Goal: Transaction & Acquisition: Purchase product/service

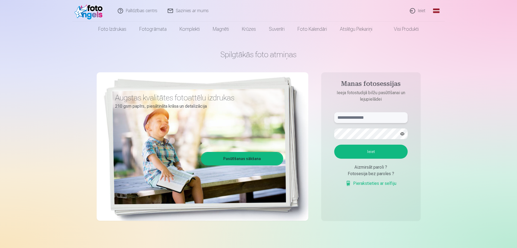
click at [381, 120] on input "text" at bounding box center [370, 117] width 73 height 11
type input "**********"
click at [403, 133] on button "button" at bounding box center [402, 134] width 10 height 10
click at [402, 133] on button "button" at bounding box center [402, 134] width 10 height 10
click at [378, 154] on button "Ieiet" at bounding box center [370, 152] width 73 height 14
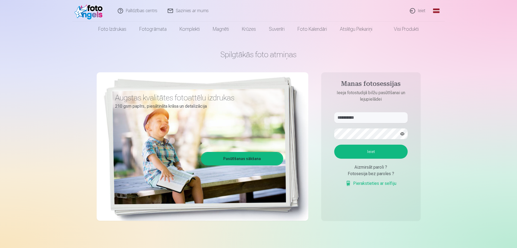
click at [402, 133] on button "button" at bounding box center [402, 134] width 10 height 10
click at [377, 154] on button "Ieiet" at bounding box center [370, 152] width 73 height 14
click at [403, 27] on link "Visi produkti" at bounding box center [402, 29] width 46 height 15
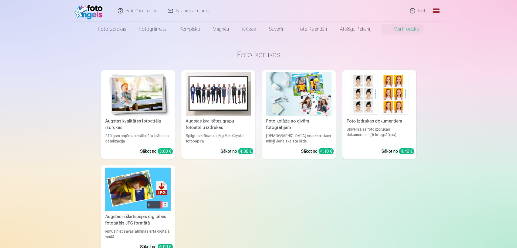
click at [418, 8] on link "Ieiet" at bounding box center [418, 11] width 26 height 22
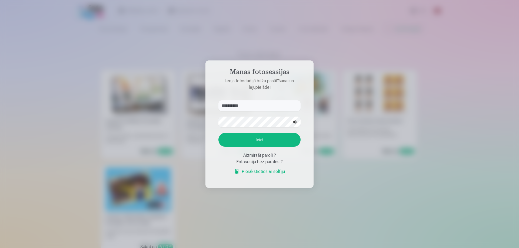
type input "**********"
click at [297, 122] on button "button" at bounding box center [295, 122] width 10 height 10
click at [294, 122] on button "button" at bounding box center [295, 122] width 10 height 10
click at [281, 143] on button "Ieiet" at bounding box center [259, 140] width 82 height 14
click at [268, 138] on button "Ieiet" at bounding box center [259, 140] width 82 height 14
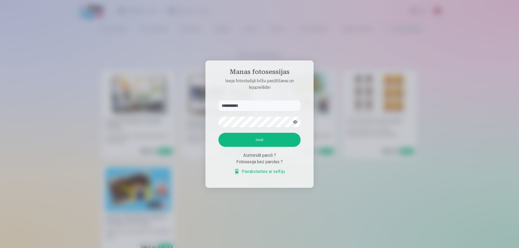
click at [273, 147] on button "Ieiet" at bounding box center [259, 140] width 82 height 14
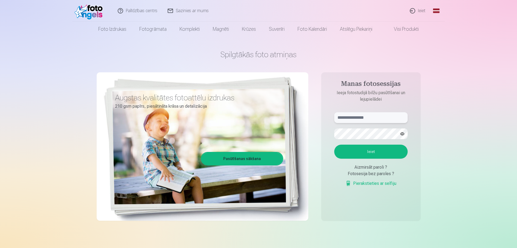
click at [379, 116] on input "text" at bounding box center [370, 117] width 73 height 11
type input "**********"
click at [405, 134] on button "button" at bounding box center [402, 134] width 10 height 10
click at [404, 132] on button "button" at bounding box center [402, 134] width 10 height 10
click at [367, 149] on button "Ieiet" at bounding box center [370, 152] width 73 height 14
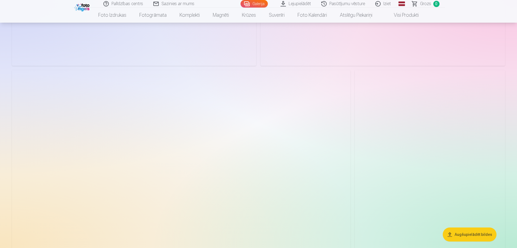
scroll to position [2053, 0]
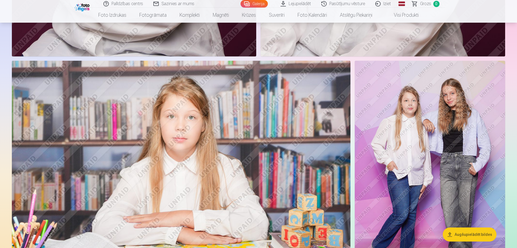
click at [437, 126] on img at bounding box center [430, 174] width 150 height 226
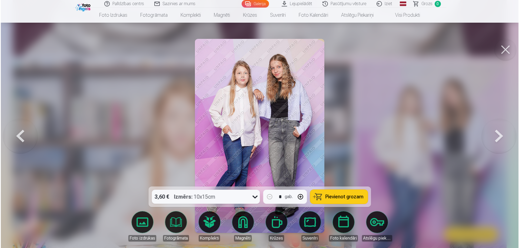
scroll to position [2057, 0]
click at [504, 137] on button at bounding box center [499, 136] width 35 height 90
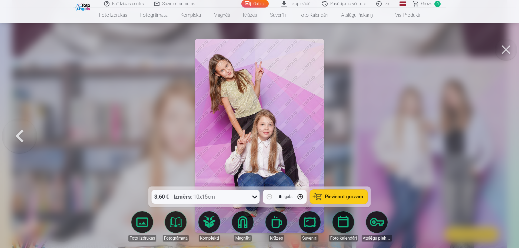
click at [18, 141] on button at bounding box center [19, 136] width 35 height 90
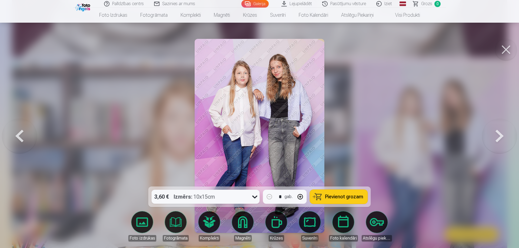
click at [10, 139] on button at bounding box center [19, 136] width 35 height 90
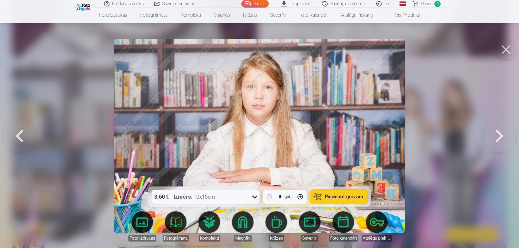
click at [3, 134] on button at bounding box center [19, 136] width 35 height 90
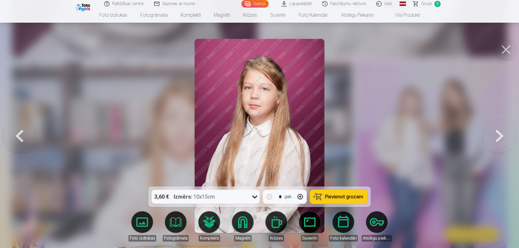
click at [22, 132] on button at bounding box center [19, 136] width 35 height 90
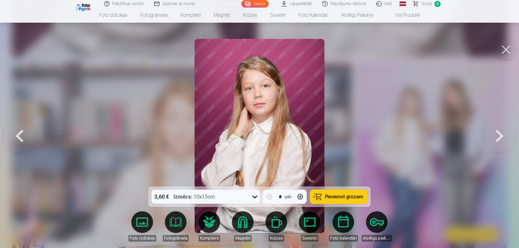
click at [19, 140] on button at bounding box center [19, 136] width 35 height 90
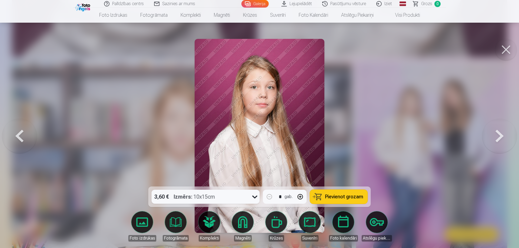
click at [26, 138] on button at bounding box center [19, 136] width 35 height 90
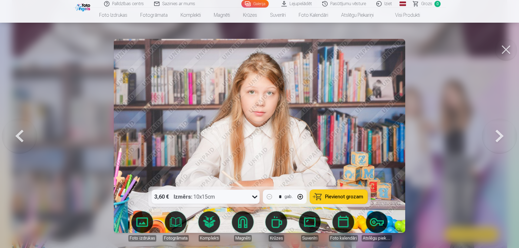
click at [23, 138] on button at bounding box center [19, 136] width 35 height 90
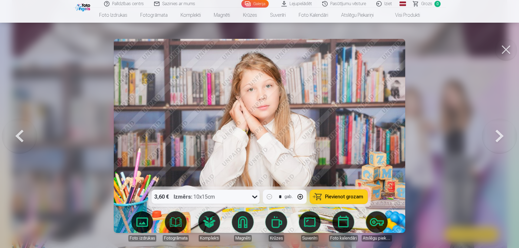
click at [23, 138] on button at bounding box center [19, 136] width 35 height 90
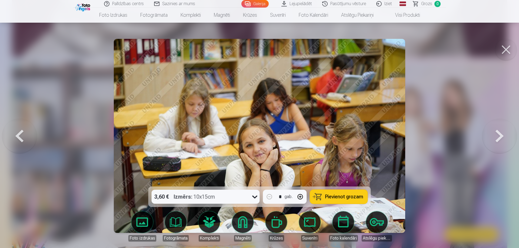
click at [23, 138] on button at bounding box center [19, 136] width 35 height 90
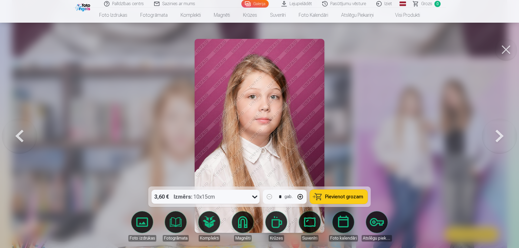
click at [22, 137] on button at bounding box center [19, 136] width 35 height 90
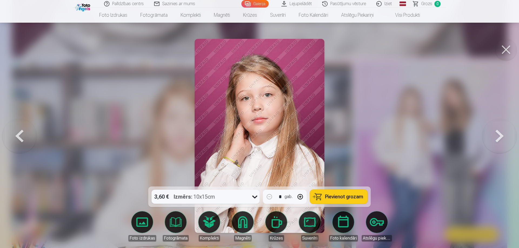
click at [23, 132] on button at bounding box center [19, 136] width 35 height 90
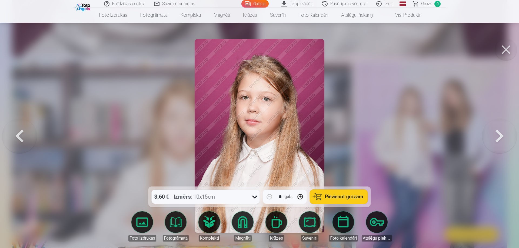
click at [24, 137] on button at bounding box center [19, 136] width 35 height 90
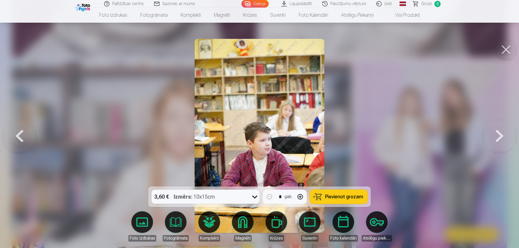
click at [17, 135] on button at bounding box center [19, 136] width 35 height 90
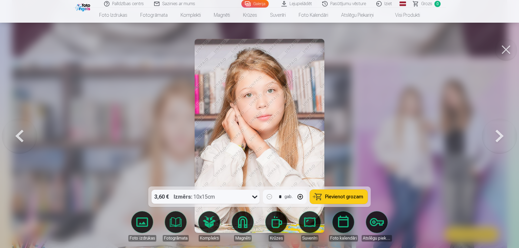
drag, startPoint x: 29, startPoint y: 133, endPoint x: 39, endPoint y: 141, distance: 12.5
click at [35, 140] on button at bounding box center [19, 136] width 35 height 90
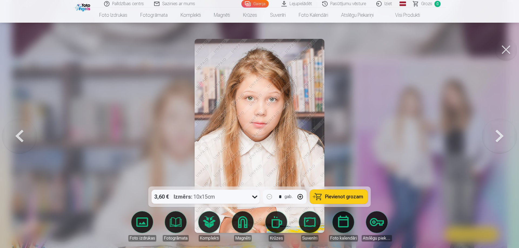
drag, startPoint x: 22, startPoint y: 133, endPoint x: 18, endPoint y: 130, distance: 4.4
click at [20, 132] on button at bounding box center [19, 136] width 35 height 90
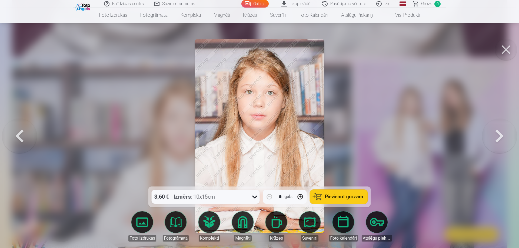
click at [30, 136] on button at bounding box center [19, 136] width 35 height 90
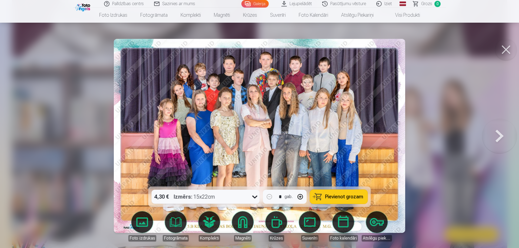
click at [507, 52] on button at bounding box center [506, 50] width 22 height 22
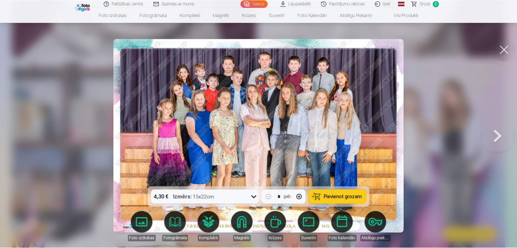
scroll to position [2053, 0]
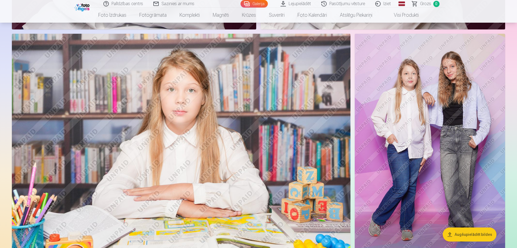
click at [439, 139] on img at bounding box center [430, 147] width 150 height 226
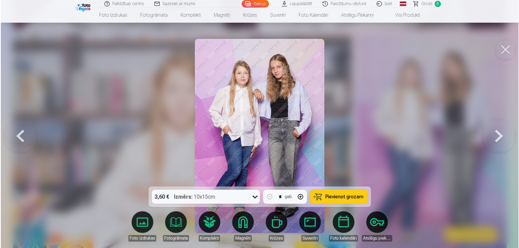
scroll to position [2084, 0]
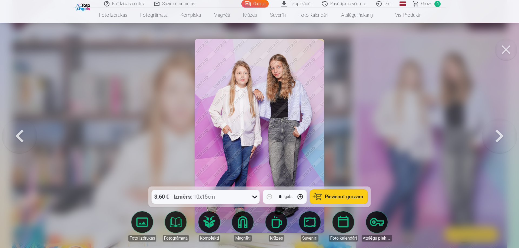
click at [338, 201] on button "Pievienot grozam" at bounding box center [339, 197] width 58 height 14
drag, startPoint x: 512, startPoint y: 49, endPoint x: 506, endPoint y: 48, distance: 5.6
click at [506, 48] on button at bounding box center [506, 50] width 22 height 22
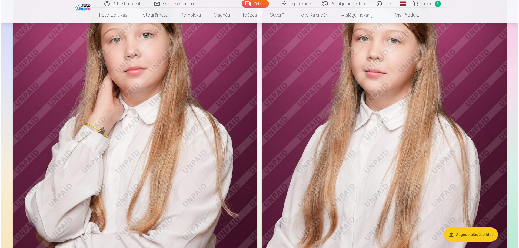
scroll to position [1810, 0]
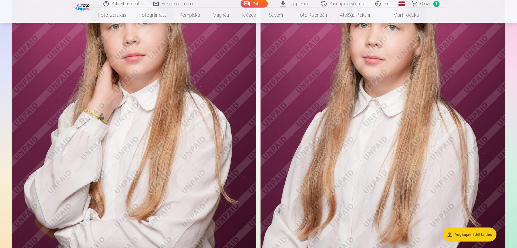
click at [207, 174] on img at bounding box center [134, 115] width 244 height 367
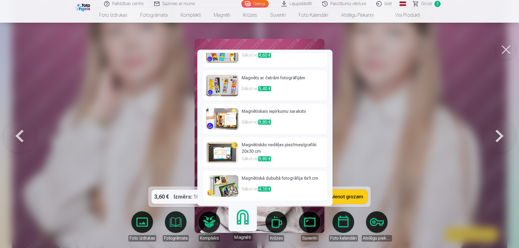
scroll to position [86, 0]
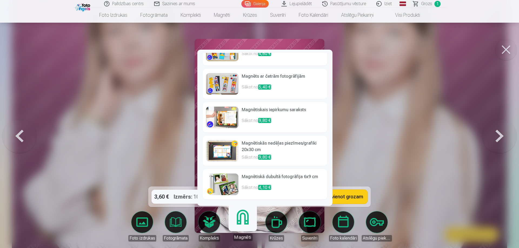
click at [230, 182] on img at bounding box center [222, 185] width 32 height 22
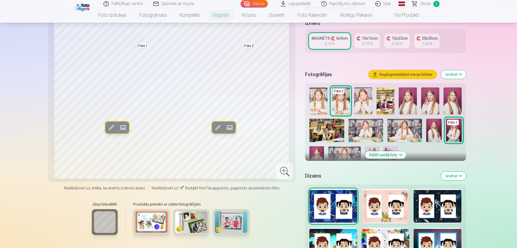
scroll to position [108, 0]
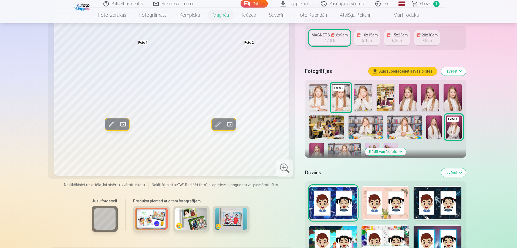
click at [146, 213] on img at bounding box center [151, 219] width 32 height 22
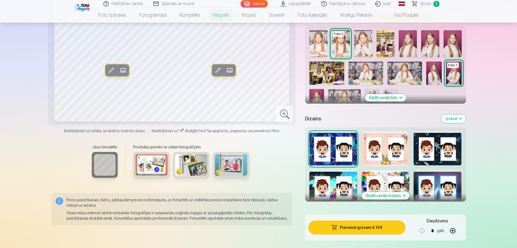
scroll to position [135, 0]
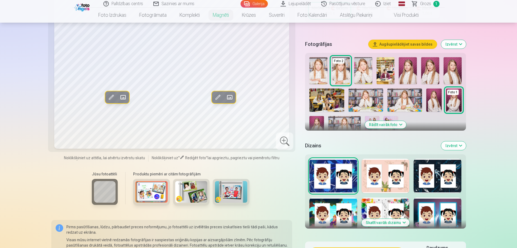
click at [389, 164] on div at bounding box center [386, 176] width 48 height 35
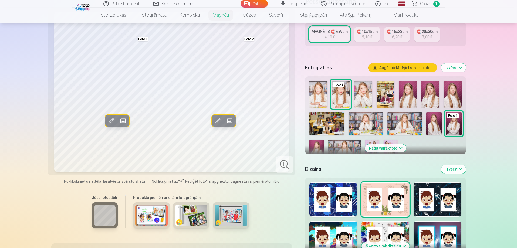
scroll to position [108, 0]
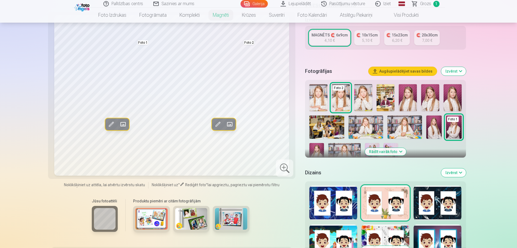
click at [316, 92] on img at bounding box center [319, 97] width 18 height 27
drag, startPoint x: 316, startPoint y: 92, endPoint x: 306, endPoint y: 93, distance: 10.3
click at [306, 93] on div "Foto 2 Foto 1 Rādīt vairāk foto" at bounding box center [385, 119] width 161 height 78
click at [318, 96] on img at bounding box center [319, 97] width 18 height 27
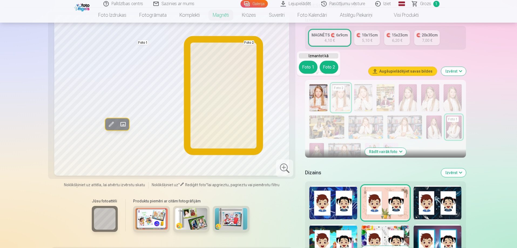
click at [329, 66] on button "Foto 2" at bounding box center [329, 67] width 19 height 13
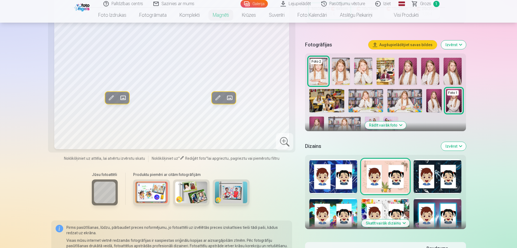
scroll to position [162, 0]
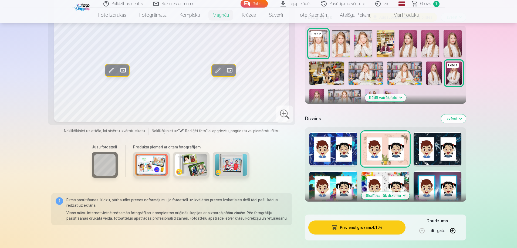
click at [388, 193] on button "Skatīt vairāk dizainu" at bounding box center [386, 196] width 48 height 8
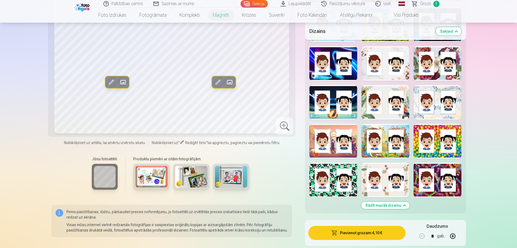
scroll to position [486, 0]
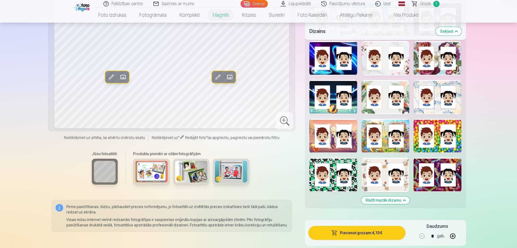
click at [445, 179] on div at bounding box center [438, 175] width 48 height 35
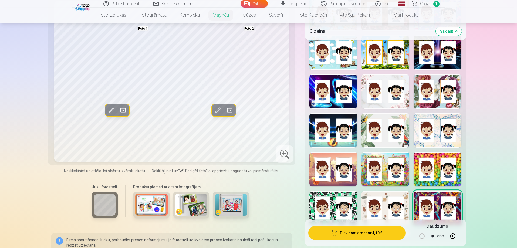
scroll to position [459, 0]
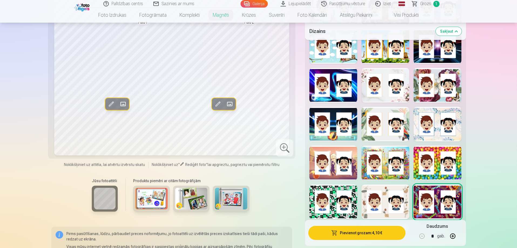
click at [395, 199] on div at bounding box center [386, 202] width 48 height 35
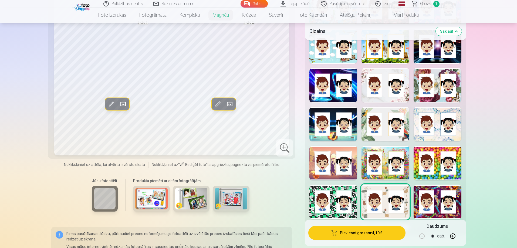
click at [336, 204] on div at bounding box center [334, 202] width 48 height 35
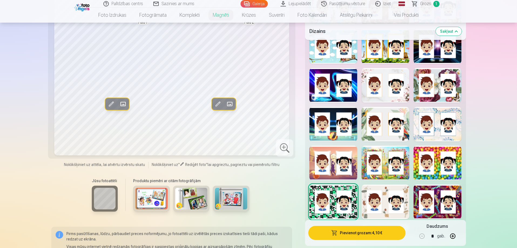
click at [332, 167] on div at bounding box center [334, 163] width 48 height 35
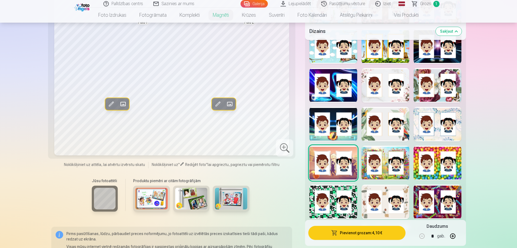
click at [395, 163] on div at bounding box center [386, 163] width 48 height 35
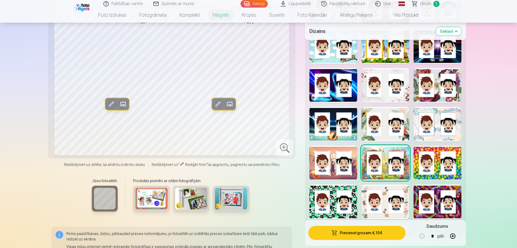
click at [461, 164] on div "Rādīt mazāk dizainu" at bounding box center [385, 32] width 161 height 405
click at [461, 159] on div "Rādīt mazāk dizainu" at bounding box center [385, 32] width 161 height 405
click at [444, 163] on div at bounding box center [438, 163] width 48 height 35
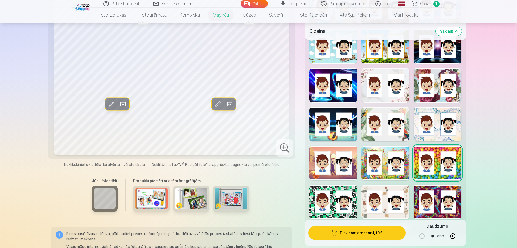
click at [434, 119] on div at bounding box center [438, 124] width 48 height 35
click at [387, 124] on div at bounding box center [386, 124] width 48 height 35
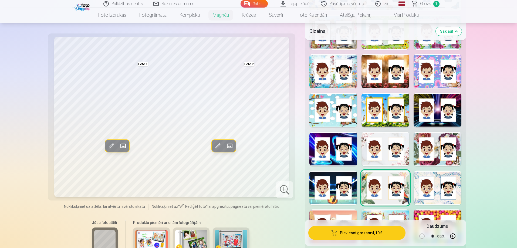
scroll to position [405, 0]
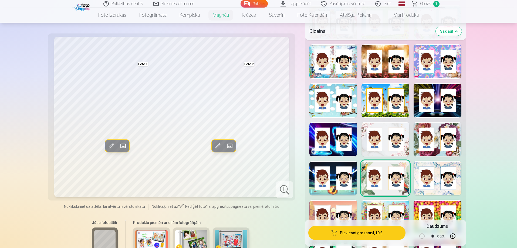
click at [333, 179] on div at bounding box center [334, 178] width 48 height 35
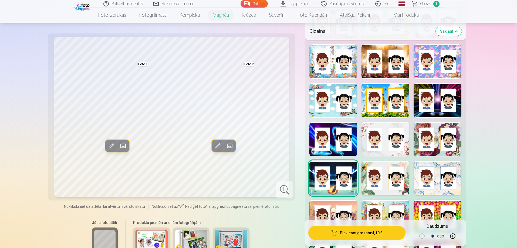
click at [454, 138] on div at bounding box center [438, 139] width 48 height 35
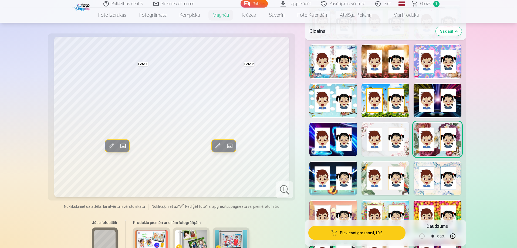
click at [383, 136] on div at bounding box center [386, 139] width 48 height 35
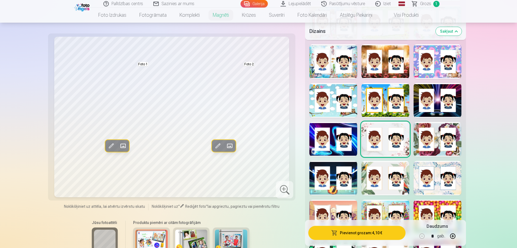
drag, startPoint x: 444, startPoint y: 134, endPoint x: 444, endPoint y: 125, distance: 9.2
click at [444, 132] on div at bounding box center [438, 139] width 48 height 35
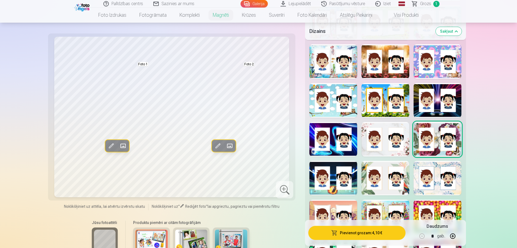
click at [329, 130] on div at bounding box center [334, 139] width 48 height 35
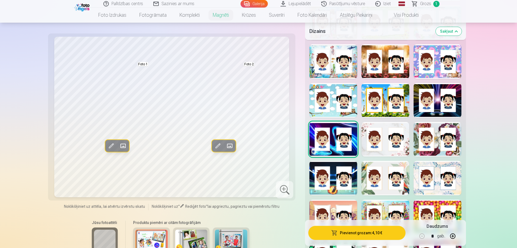
click at [332, 103] on div at bounding box center [334, 100] width 48 height 35
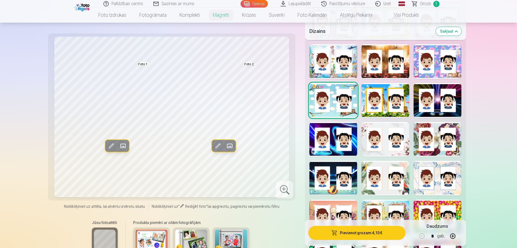
click at [375, 102] on div at bounding box center [386, 100] width 48 height 35
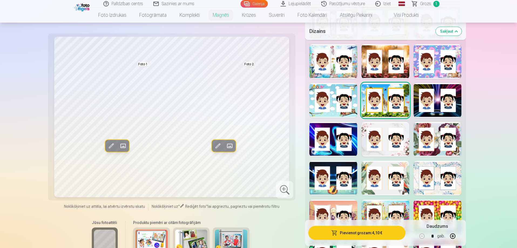
click at [429, 103] on div at bounding box center [438, 100] width 48 height 35
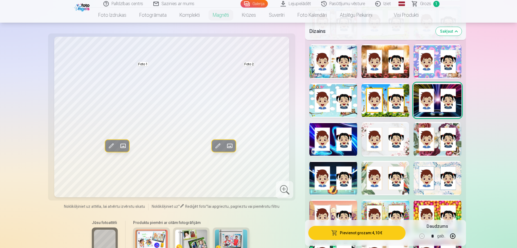
click at [322, 69] on div at bounding box center [334, 61] width 48 height 35
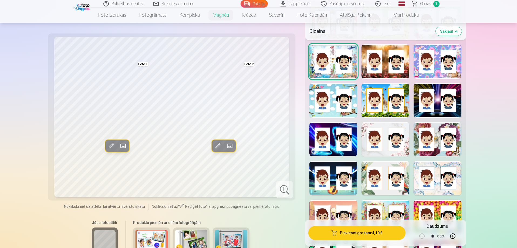
scroll to position [378, 0]
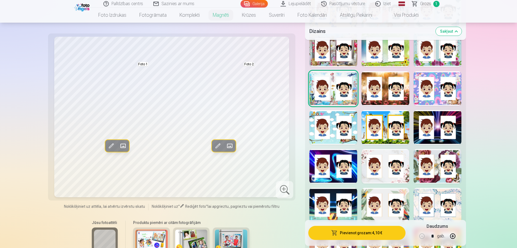
drag, startPoint x: 381, startPoint y: 87, endPoint x: 378, endPoint y: 83, distance: 5.2
click at [378, 83] on div at bounding box center [386, 88] width 48 height 35
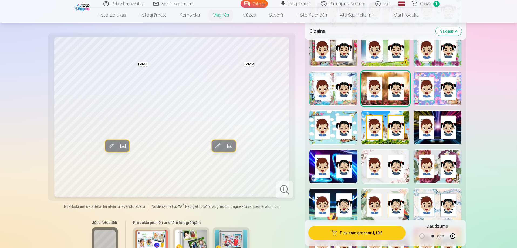
click at [446, 88] on div at bounding box center [438, 88] width 48 height 35
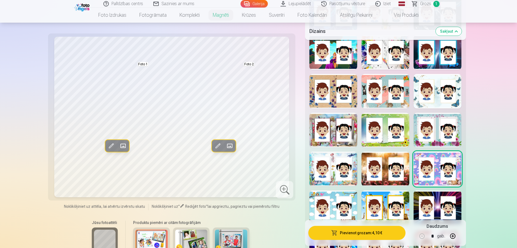
scroll to position [297, 0]
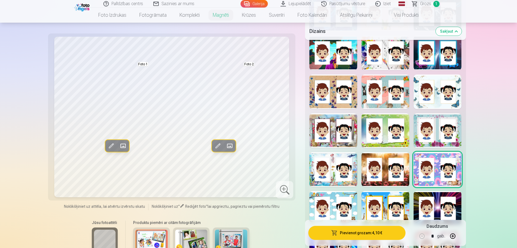
click at [322, 132] on div at bounding box center [334, 130] width 48 height 35
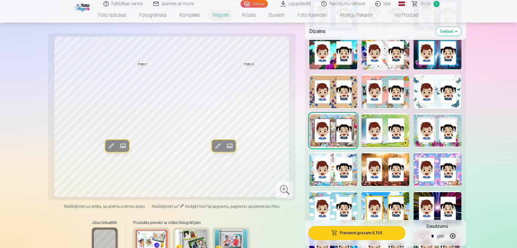
drag, startPoint x: 398, startPoint y: 113, endPoint x: 399, endPoint y: 110, distance: 2.7
click at [399, 113] on div at bounding box center [386, 130] width 48 height 35
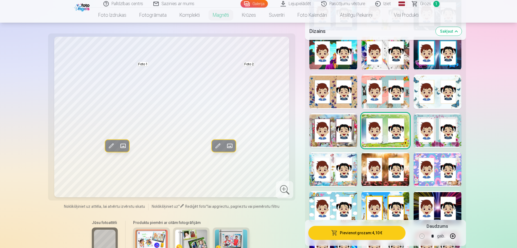
drag, startPoint x: 458, startPoint y: 111, endPoint x: 451, endPoint y: 105, distance: 10.0
click at [454, 108] on div "Rādīt mazāk dizainu" at bounding box center [385, 194] width 161 height 405
click at [434, 120] on div at bounding box center [438, 130] width 48 height 35
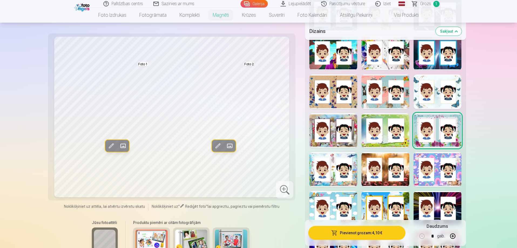
click at [436, 85] on div at bounding box center [438, 92] width 48 height 35
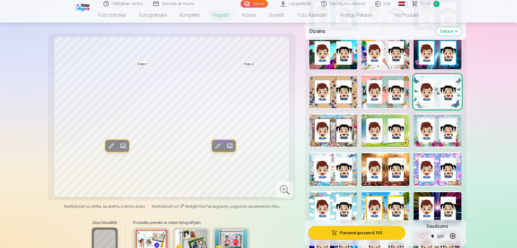
click at [378, 96] on div at bounding box center [386, 92] width 48 height 35
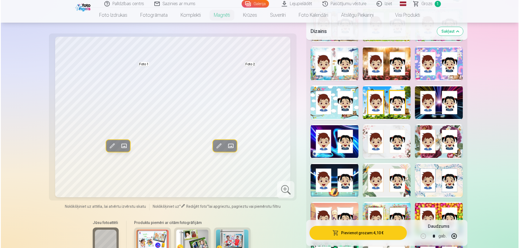
scroll to position [405, 0]
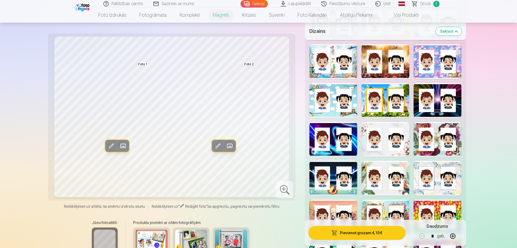
click at [336, 231] on span "button" at bounding box center [334, 232] width 6 height 5
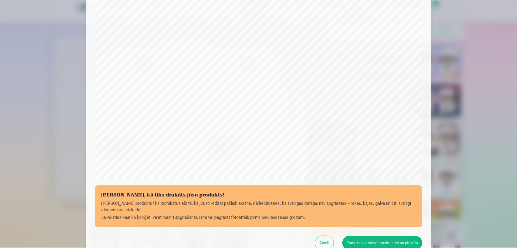
scroll to position [114, 0]
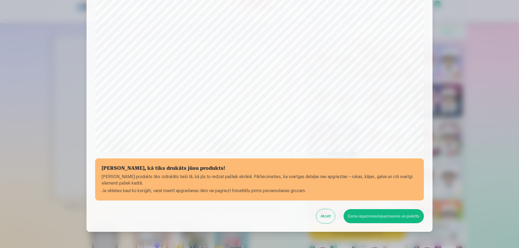
click at [377, 217] on button "Esmu iepazinies/iepazinusies un piekrītu" at bounding box center [383, 216] width 80 height 14
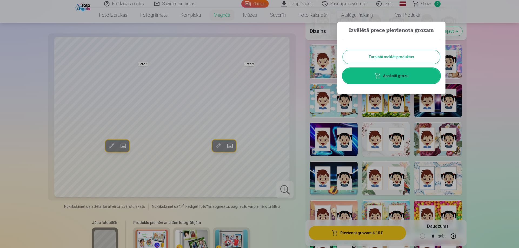
click at [412, 58] on button "Turpināt meklēt produktus" at bounding box center [391, 57] width 97 height 14
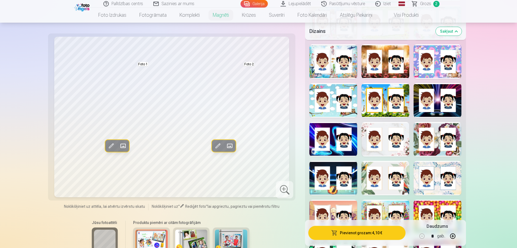
click at [424, 3] on span "Grozs" at bounding box center [425, 4] width 11 height 6
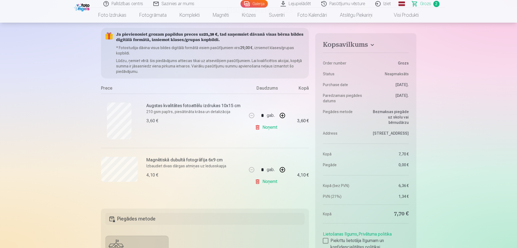
scroll to position [54, 0]
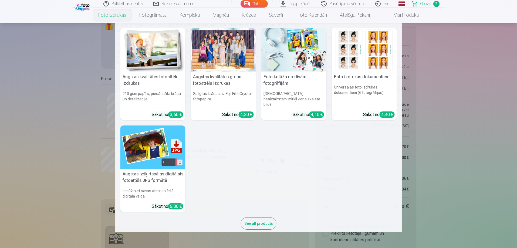
click at [102, 20] on link "Foto izdrukas" at bounding box center [112, 15] width 41 height 15
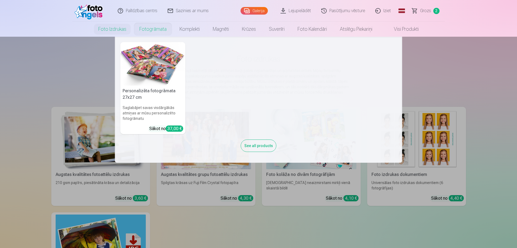
click at [159, 29] on link "Fotogrāmata" at bounding box center [153, 29] width 40 height 15
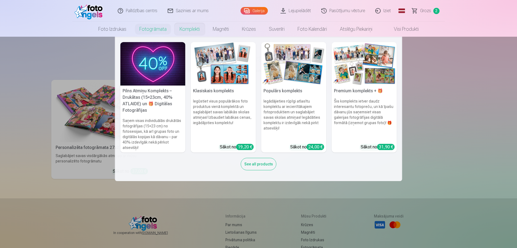
click at [186, 28] on link "Komplekti" at bounding box center [189, 29] width 33 height 15
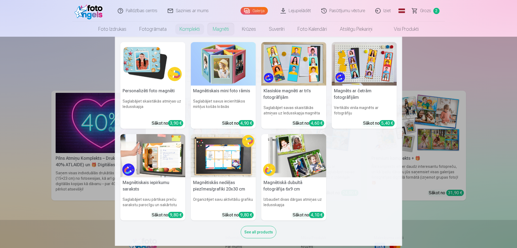
click at [217, 25] on link "Magnēti" at bounding box center [220, 29] width 29 height 15
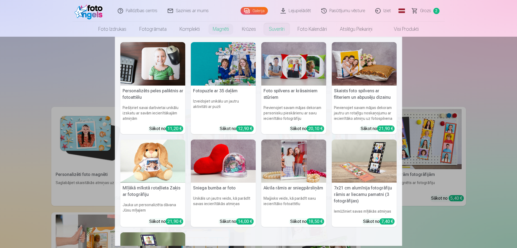
click at [273, 31] on link "Suvenīri" at bounding box center [277, 29] width 29 height 15
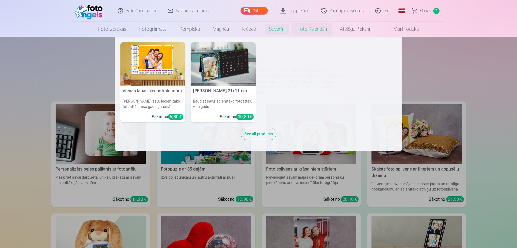
click at [315, 26] on link "Foto kalendāri" at bounding box center [312, 29] width 42 height 15
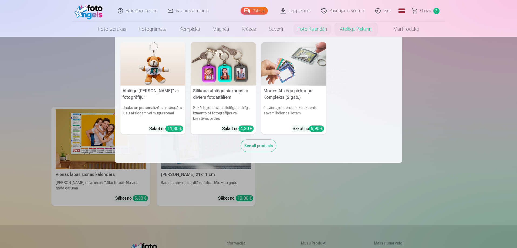
click at [355, 29] on link "Atslēgu piekariņi" at bounding box center [356, 29] width 45 height 15
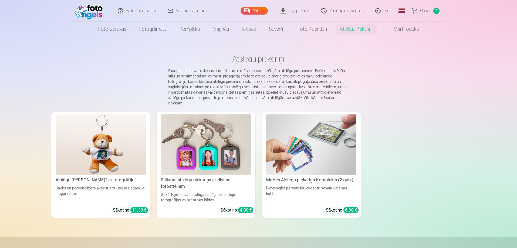
click at [415, 29] on link "Visi produkti" at bounding box center [402, 29] width 46 height 15
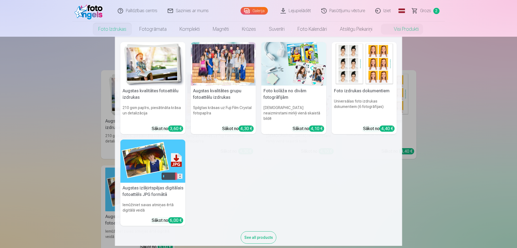
click at [122, 26] on link "Foto izdrukas" at bounding box center [112, 29] width 41 height 15
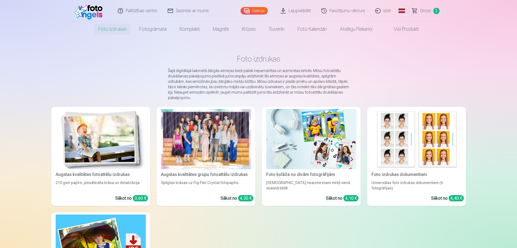
click at [263, 12] on link "Galerija" at bounding box center [254, 11] width 27 height 8
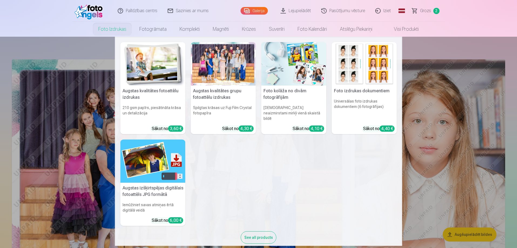
click at [115, 30] on link "Foto izdrukas" at bounding box center [112, 29] width 41 height 15
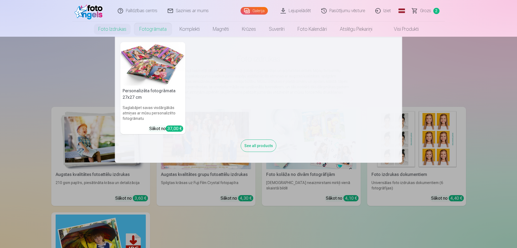
click at [149, 29] on link "Fotogrāmata" at bounding box center [153, 29] width 40 height 15
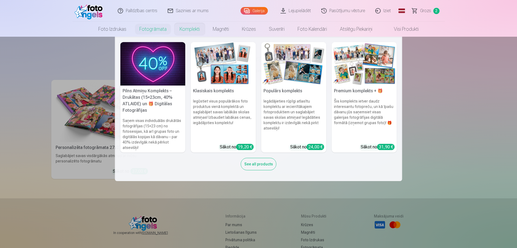
click at [187, 35] on link "Komplekti" at bounding box center [189, 29] width 33 height 15
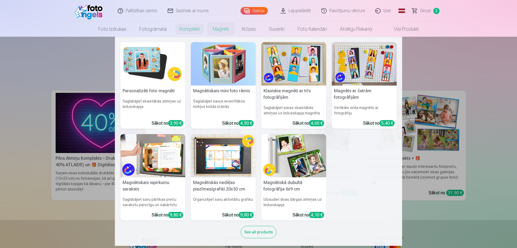
click at [226, 29] on link "Magnēti" at bounding box center [220, 29] width 29 height 15
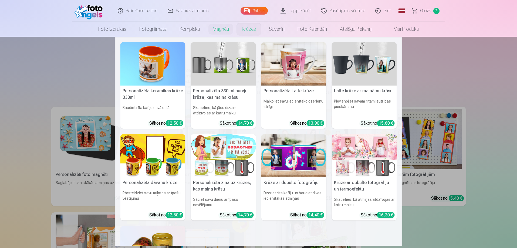
click at [260, 33] on link "Krūzes" at bounding box center [249, 29] width 27 height 15
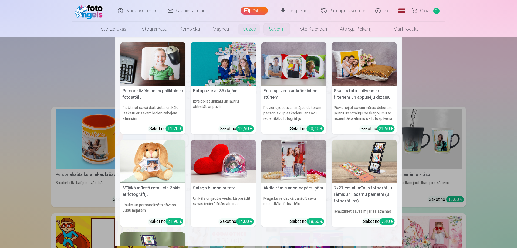
click at [283, 29] on link "Suvenīri" at bounding box center [277, 29] width 29 height 15
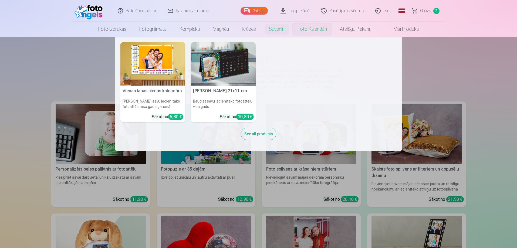
click at [315, 28] on link "Foto kalendāri" at bounding box center [312, 29] width 42 height 15
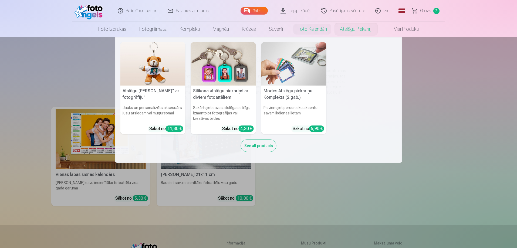
click at [358, 35] on link "Atslēgu piekariņi" at bounding box center [356, 29] width 45 height 15
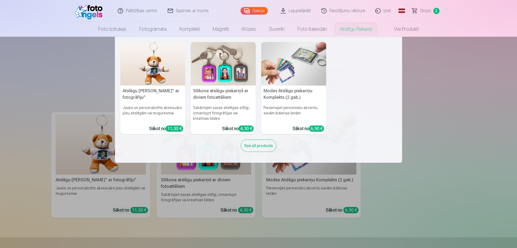
click at [352, 26] on link "Atslēgu piekariņi" at bounding box center [356, 29] width 45 height 15
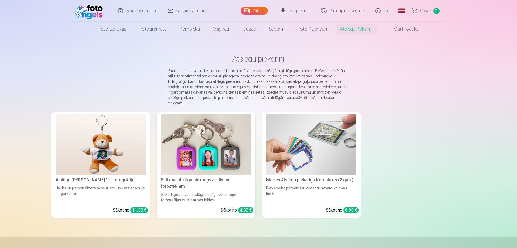
click at [352, 26] on link "Atslēgu piekariņi" at bounding box center [356, 29] width 45 height 15
click at [403, 29] on link "Visi produkti" at bounding box center [402, 29] width 46 height 15
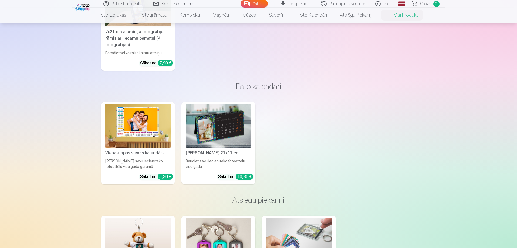
scroll to position [1207, 0]
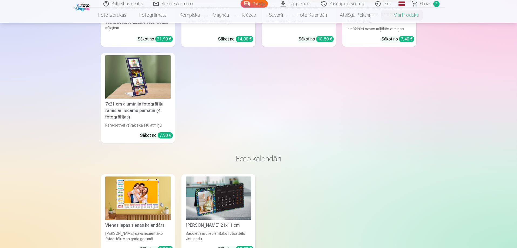
click at [255, 3] on link "Galerija" at bounding box center [254, 4] width 27 height 8
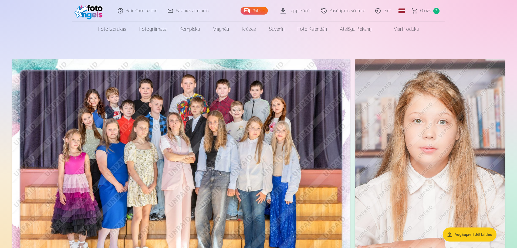
click at [420, 7] on link "Grozs 2" at bounding box center [426, 11] width 38 height 22
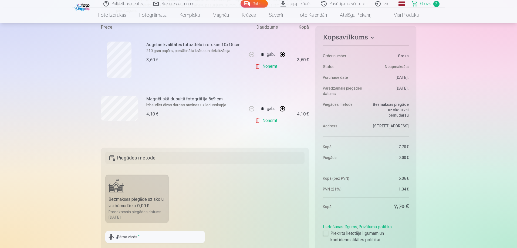
scroll to position [108, 0]
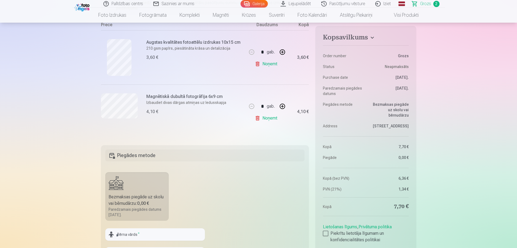
click at [258, 1] on link "Galerija" at bounding box center [254, 4] width 27 height 8
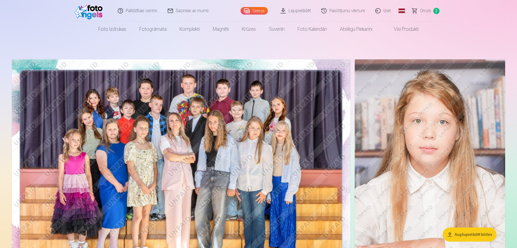
click at [423, 12] on span "Grozs" at bounding box center [425, 11] width 11 height 6
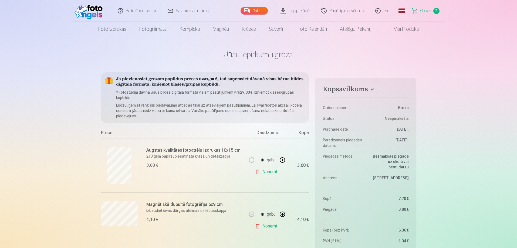
click at [168, 154] on p "210 gsm papīrs, piesātināta krāsa un detalizācija" at bounding box center [195, 156] width 98 height 5
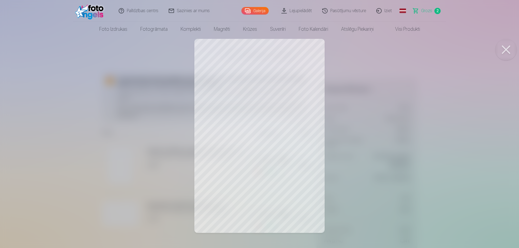
click at [299, 113] on div at bounding box center [259, 124] width 519 height 248
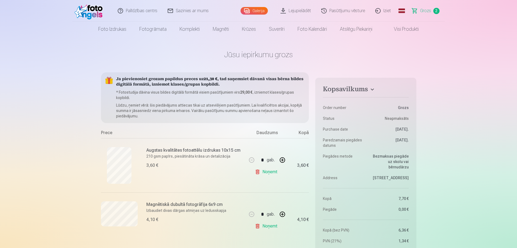
click at [267, 172] on link "Noņemt" at bounding box center [267, 172] width 25 height 11
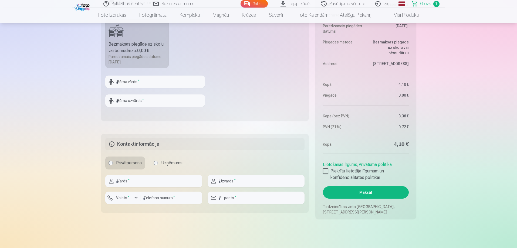
scroll to position [216, 0]
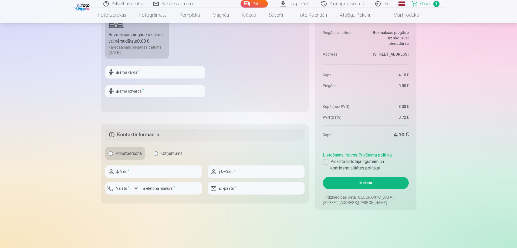
click at [250, 0] on link "Galerija" at bounding box center [254, 4] width 27 height 8
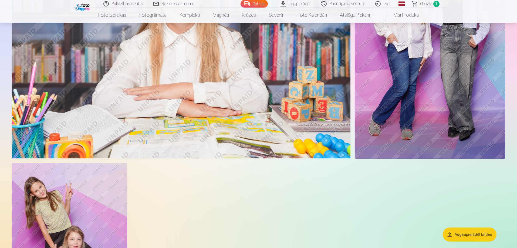
scroll to position [2161, 0]
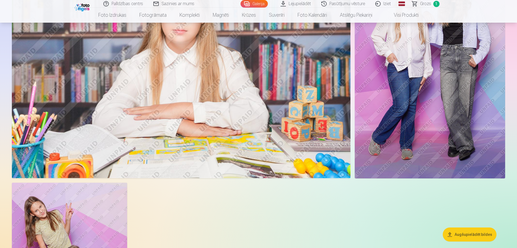
click at [465, 143] on img at bounding box center [430, 66] width 150 height 226
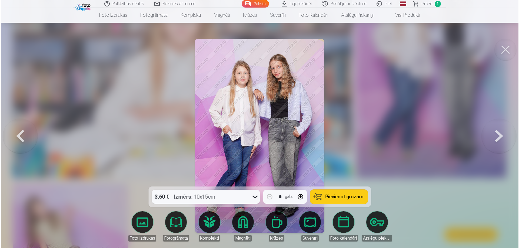
scroll to position [2166, 0]
click at [263, 102] on img at bounding box center [258, 136] width 129 height 194
click at [320, 199] on button "Pievienot grozam" at bounding box center [339, 197] width 58 height 14
click at [503, 50] on button at bounding box center [506, 50] width 22 height 22
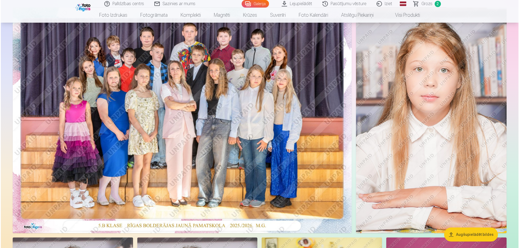
scroll to position [54, 0]
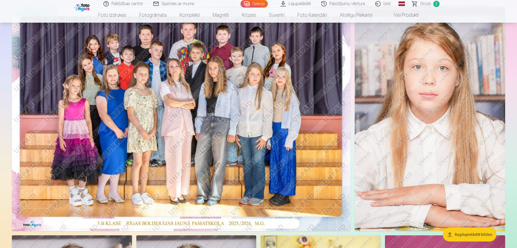
click at [240, 176] on img at bounding box center [181, 118] width 339 height 226
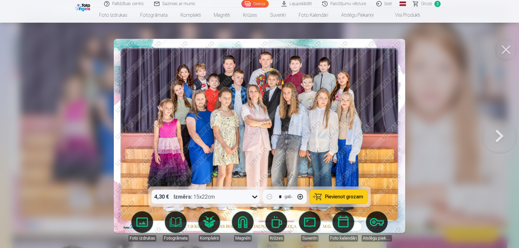
click at [325, 192] on button "Pievienot grozam" at bounding box center [339, 197] width 58 height 14
click at [424, 2] on span "Grozs" at bounding box center [426, 4] width 11 height 6
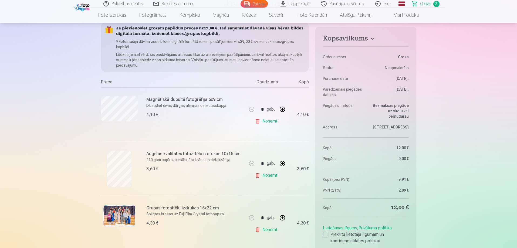
scroll to position [81, 0]
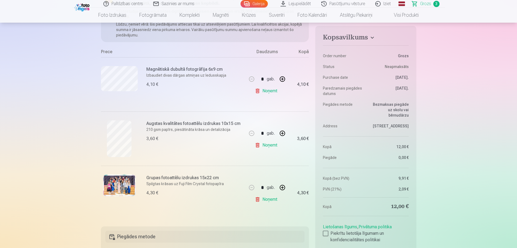
click at [256, 4] on link "Galerija" at bounding box center [254, 4] width 27 height 8
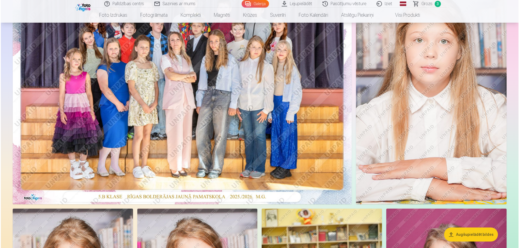
scroll to position [81, 0]
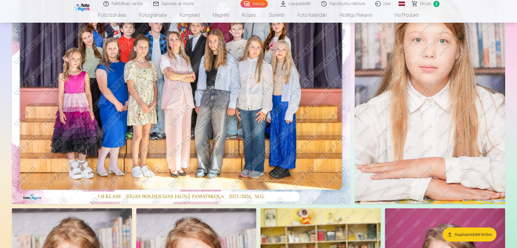
click at [248, 127] on img at bounding box center [181, 91] width 339 height 226
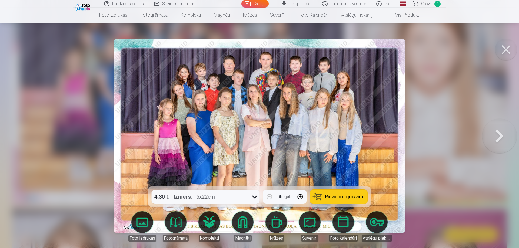
click at [402, 144] on img at bounding box center [259, 136] width 291 height 194
click at [340, 201] on button "Pievienot grozam" at bounding box center [339, 197] width 58 height 14
click at [437, 4] on span "4" at bounding box center [437, 4] width 6 height 6
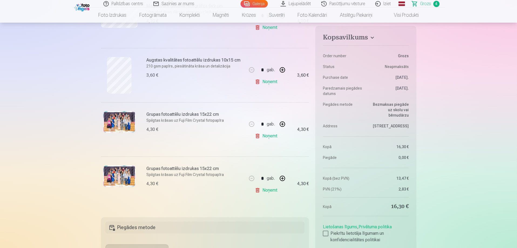
scroll to position [135, 0]
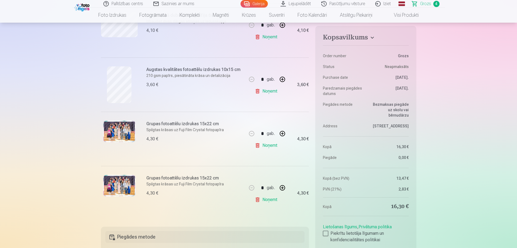
click at [258, 200] on link "Noņemt" at bounding box center [267, 199] width 25 height 11
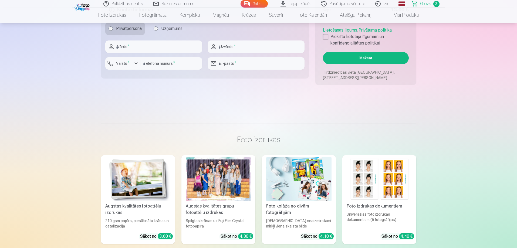
scroll to position [459, 0]
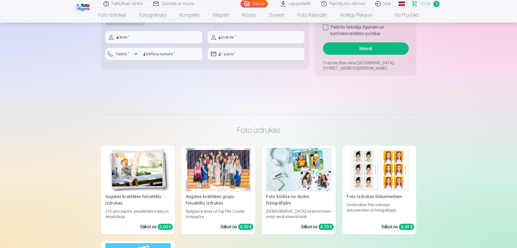
click at [228, 185] on div at bounding box center [218, 169] width 65 height 43
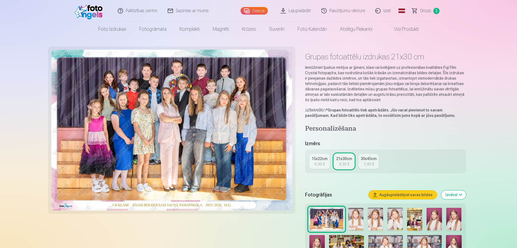
click at [281, 202] on img at bounding box center [171, 130] width 241 height 161
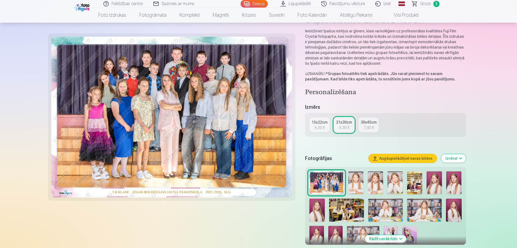
scroll to position [27, 0]
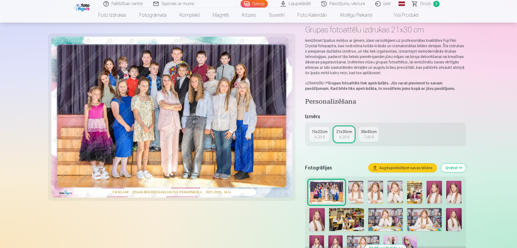
click at [424, 2] on span "Grozs" at bounding box center [425, 4] width 11 height 6
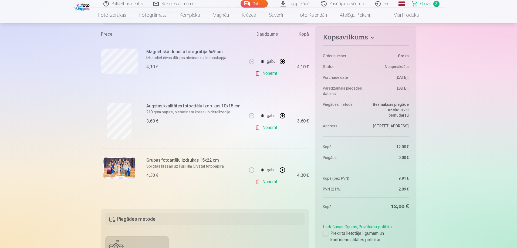
scroll to position [108, 0]
